Goal: Task Accomplishment & Management: Use online tool/utility

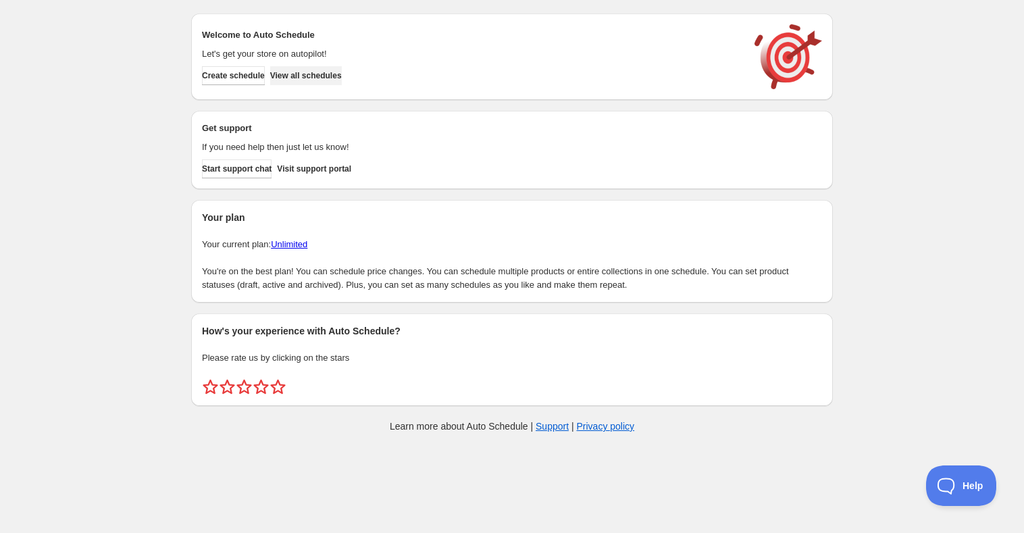
click at [329, 78] on span "View all schedules" at bounding box center [306, 75] width 72 height 11
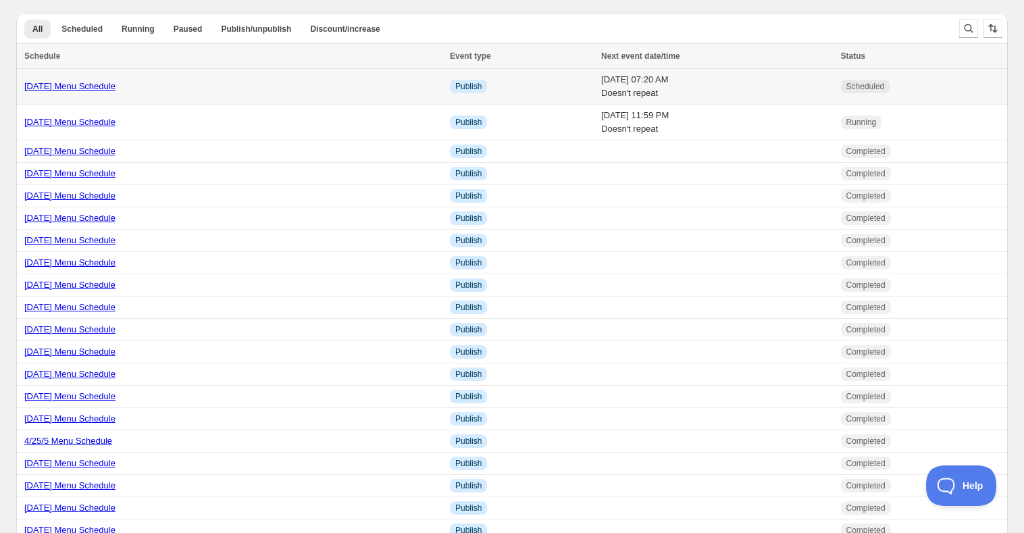
click at [68, 86] on link "8/15/25 Menu Schedule" at bounding box center [69, 86] width 91 height 10
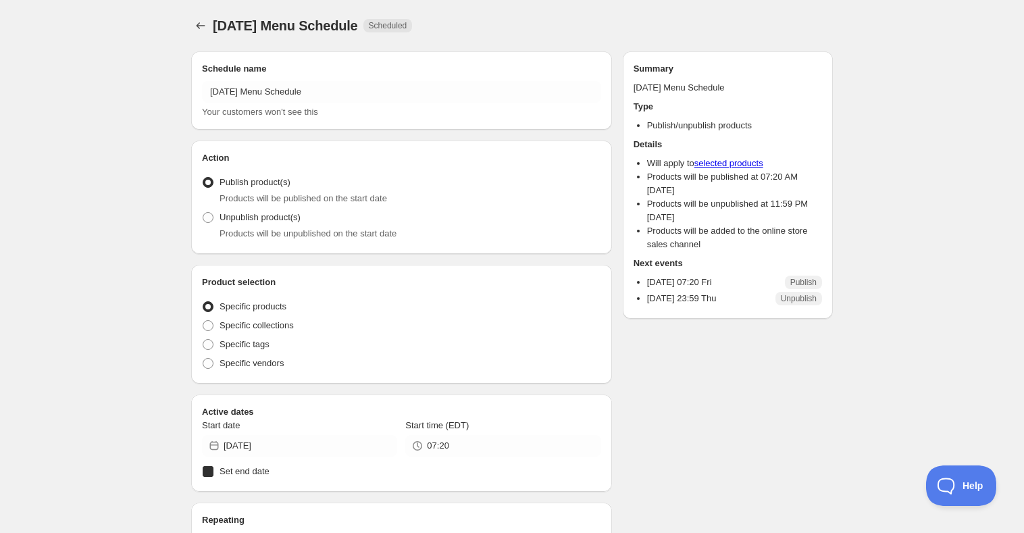
radio input "true"
checkbox input "true"
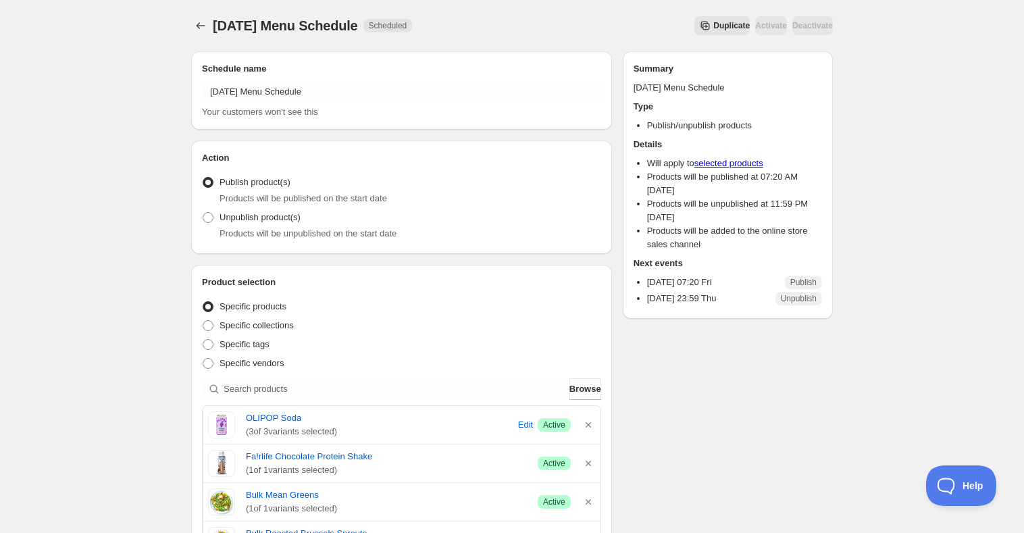
click at [713, 25] on span "Duplicate" at bounding box center [731, 25] width 36 height 11
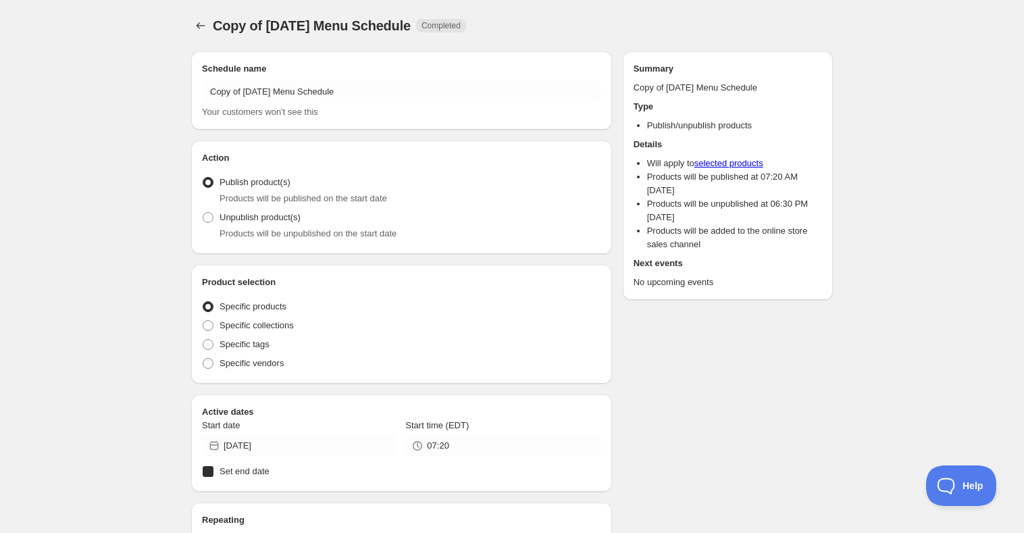
radio input "true"
checkbox input "true"
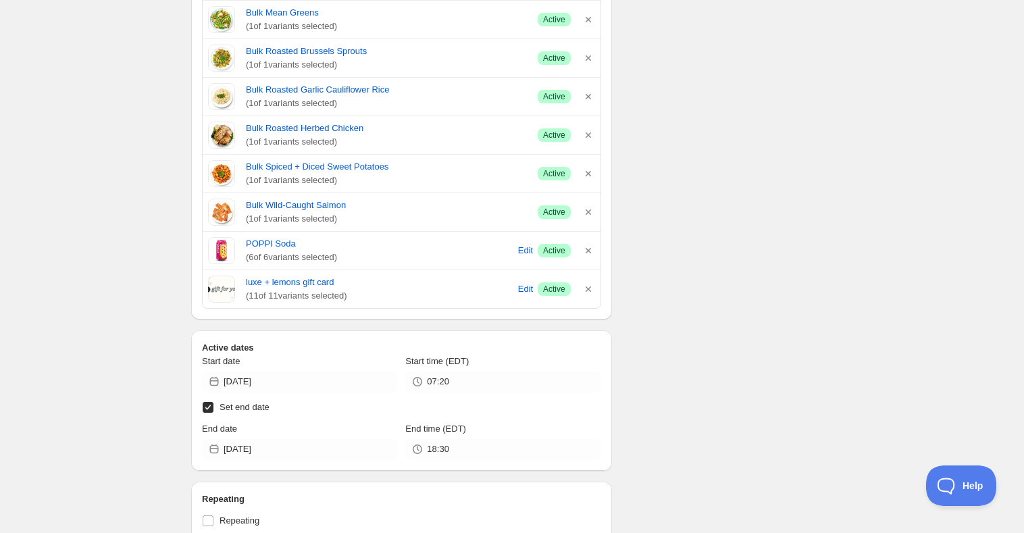
scroll to position [490, 0]
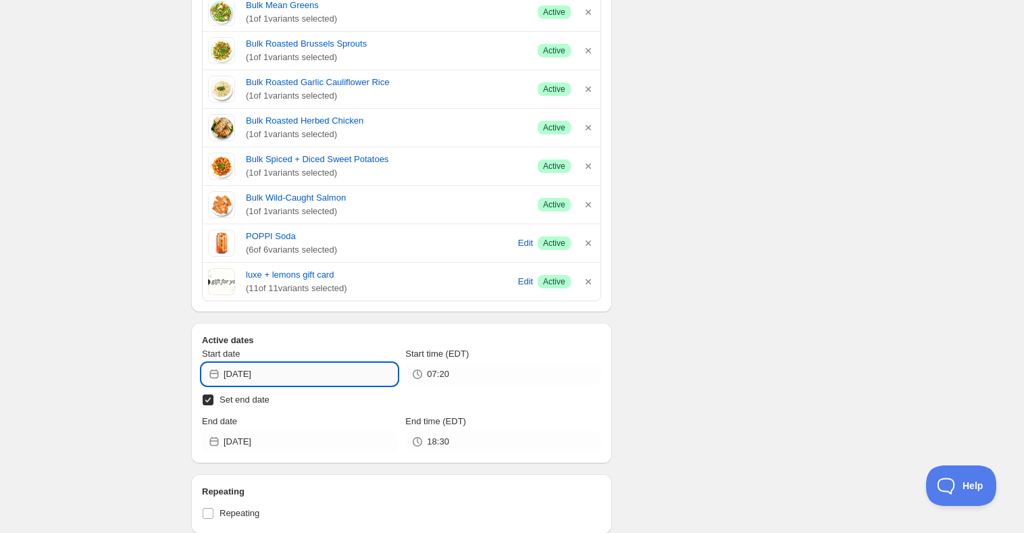
click at [239, 371] on input "2025-08-15" at bounding box center [311, 374] width 174 height 22
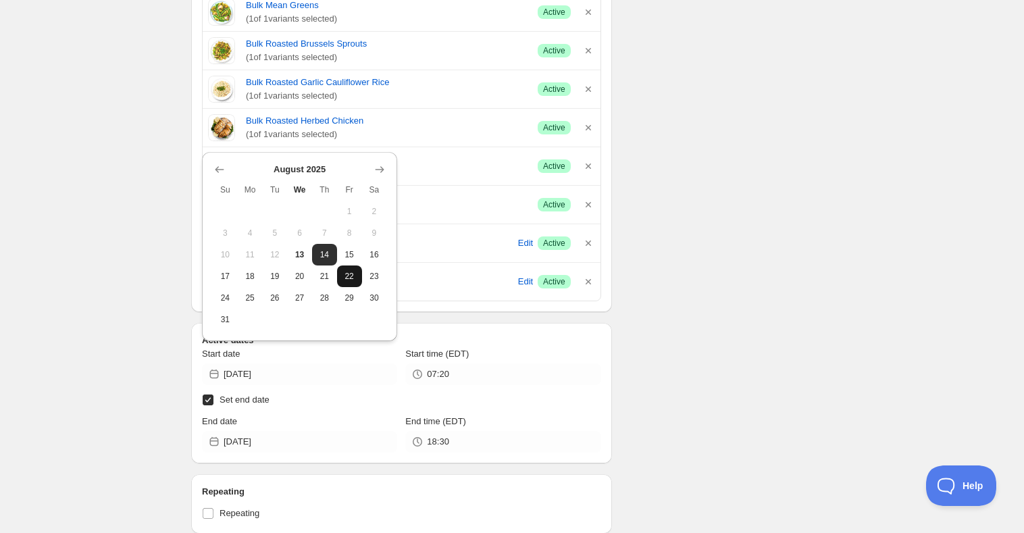
click at [351, 280] on span "22" at bounding box center [349, 276] width 14 height 11
type input "2025-08-22"
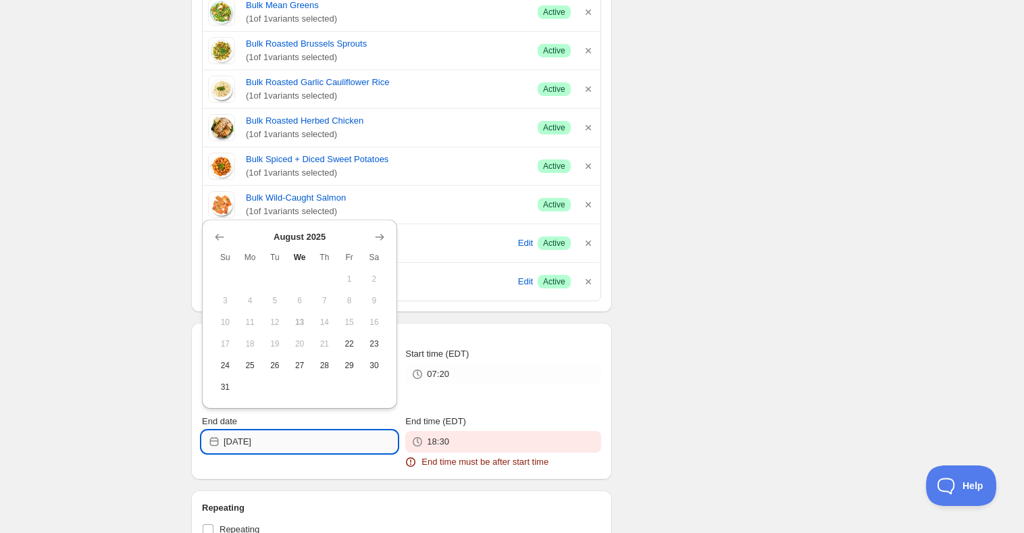
click at [244, 438] on input "2025-08-13" at bounding box center [311, 442] width 174 height 22
click at [322, 370] on span "28" at bounding box center [324, 365] width 14 height 11
type input "2025-08-28"
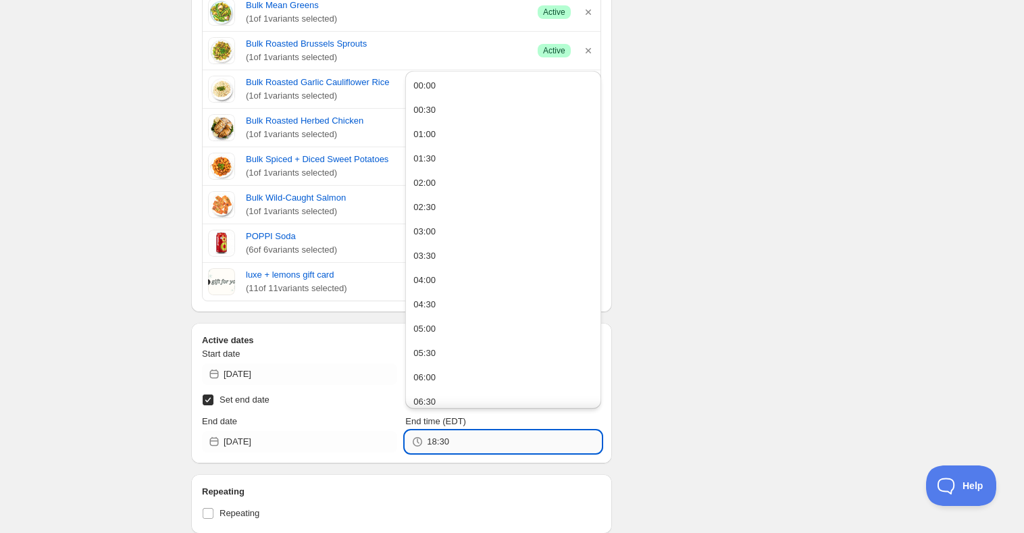
click at [440, 438] on input "18:30" at bounding box center [514, 442] width 174 height 22
type input "23:59"
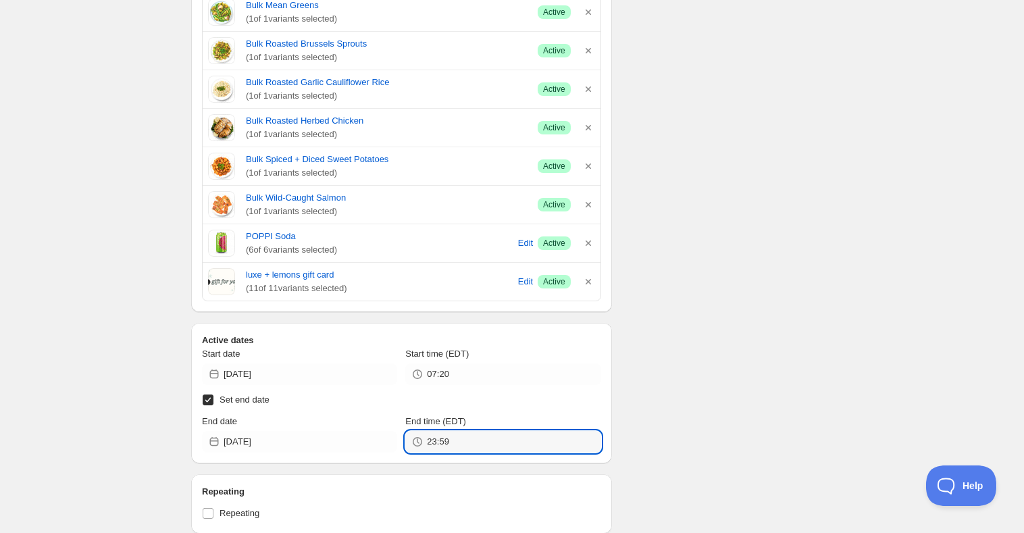
click at [646, 355] on div "Schedule name Copy of 8/15/25 Menu Schedule Your customers won't see this Actio…" at bounding box center [506, 264] width 652 height 1426
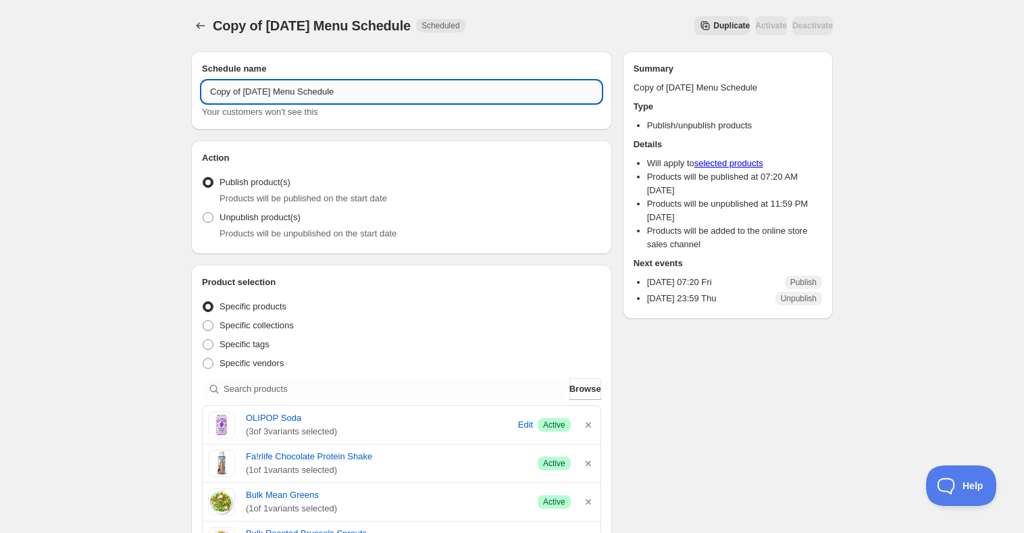
click at [261, 88] on input "Copy of 8/15/25 Menu Schedule" at bounding box center [401, 92] width 399 height 22
drag, startPoint x: 244, startPoint y: 90, endPoint x: 179, endPoint y: 88, distance: 65.5
type input "8/22/25 Menu Schedule"
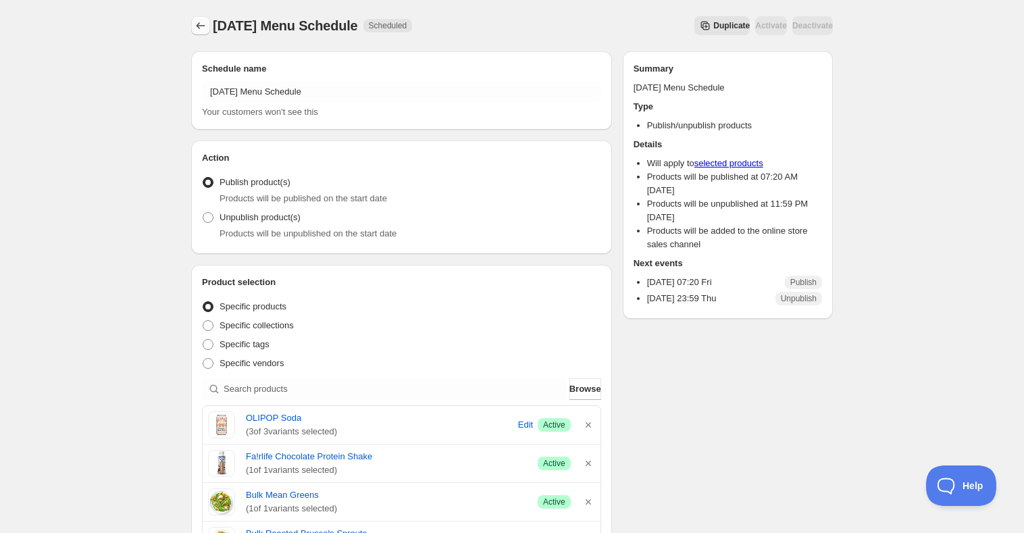
click at [201, 22] on icon "Schedules" at bounding box center [201, 26] width 14 height 14
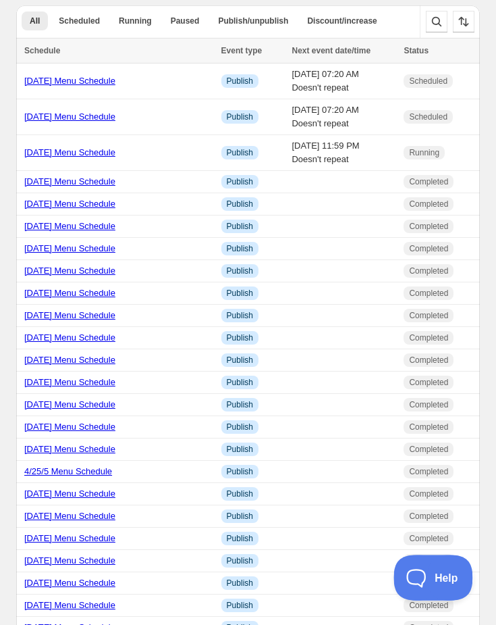
click at [442, 532] on button "Help" at bounding box center [429, 574] width 70 height 41
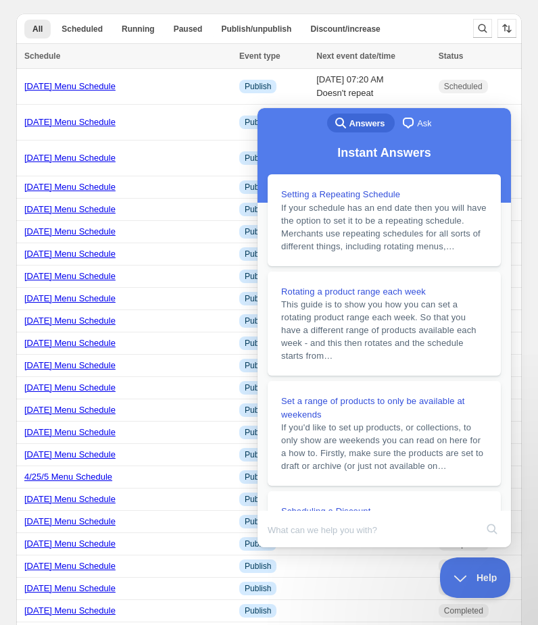
click at [311, 134] on div "search-medium Answers chat-square Ask" at bounding box center [383, 124] width 253 height 32
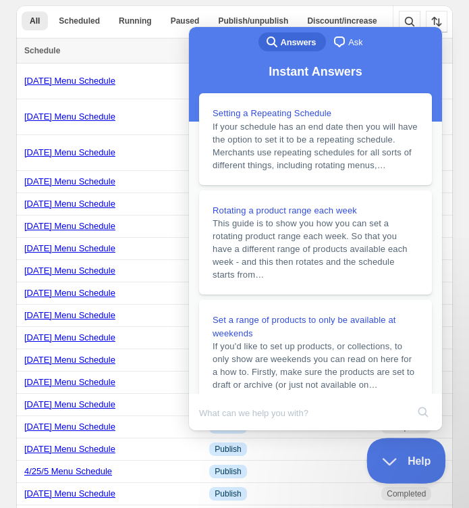
click at [386, 463] on button "Help" at bounding box center [402, 458] width 70 height 41
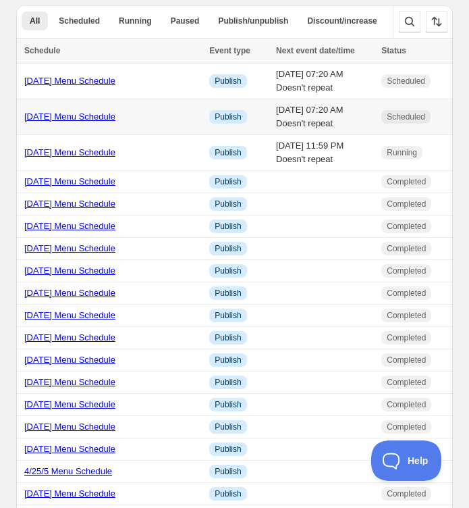
click at [58, 120] on link "8/15/25 Menu Schedule" at bounding box center [69, 116] width 91 height 10
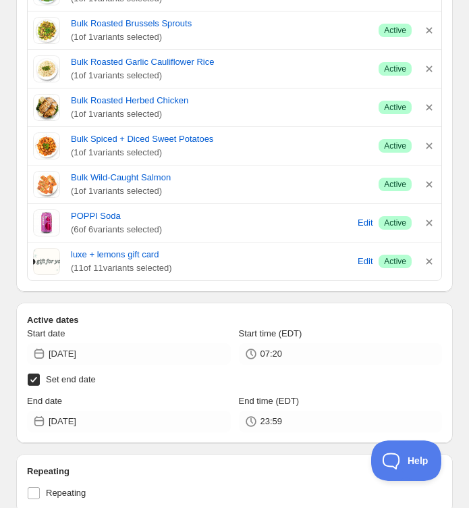
scroll to position [566, 0]
